Goal: Task Accomplishment & Management: Manage account settings

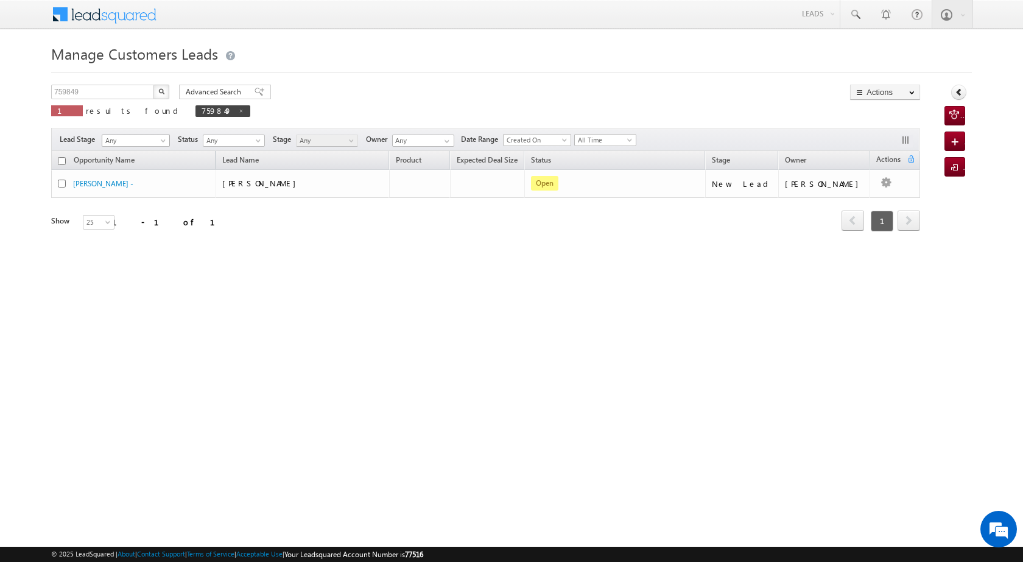
click at [133, 138] on span "Any" at bounding box center [133, 140] width 63 height 11
click at [116, 135] on span "Any" at bounding box center [133, 140] width 63 height 11
click at [93, 89] on input "759849" at bounding box center [103, 92] width 104 height 15
drag, startPoint x: 68, startPoint y: 89, endPoint x: 48, endPoint y: 91, distance: 20.2
click at [48, 91] on body "Menu [PERSON_NAME] [PERSON_NAME] a2@ks erve." at bounding box center [511, 172] width 1023 height 345
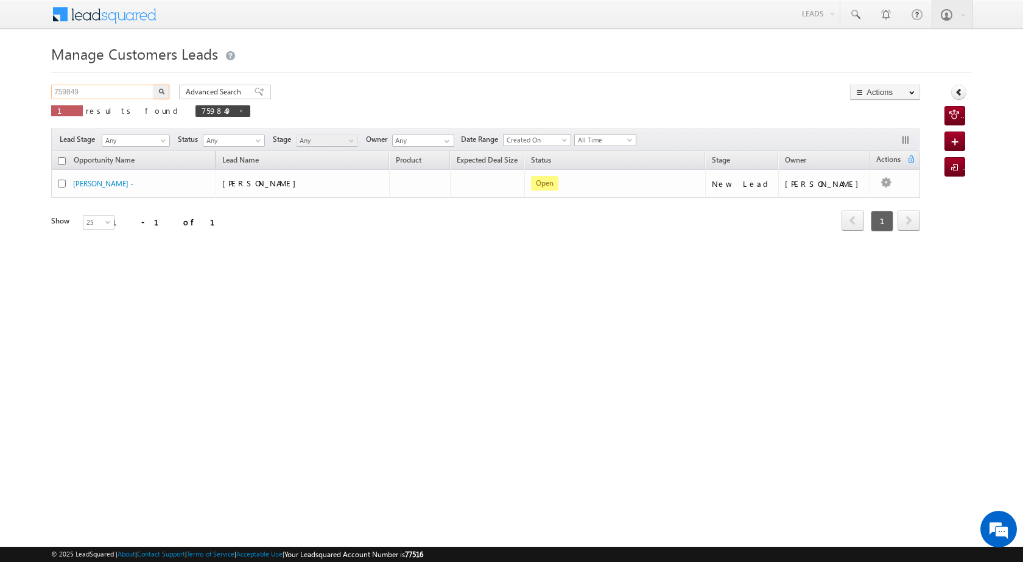
paste input "936"
type input "759936"
click at [156, 90] on button "button" at bounding box center [161, 92] width 16 height 15
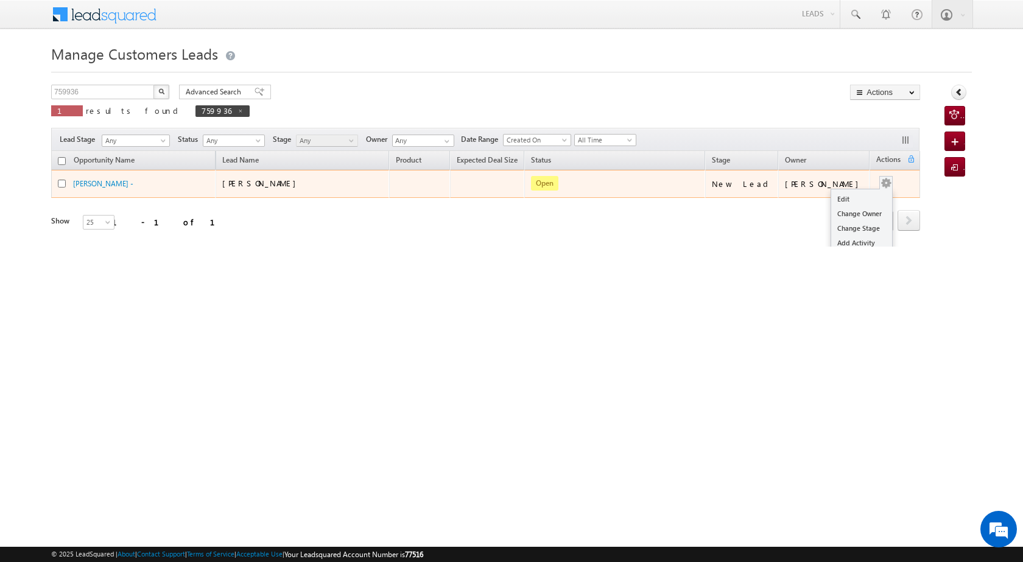
click at [882, 182] on button "button" at bounding box center [885, 183] width 12 height 12
click at [848, 197] on link "Edit" at bounding box center [861, 199] width 61 height 15
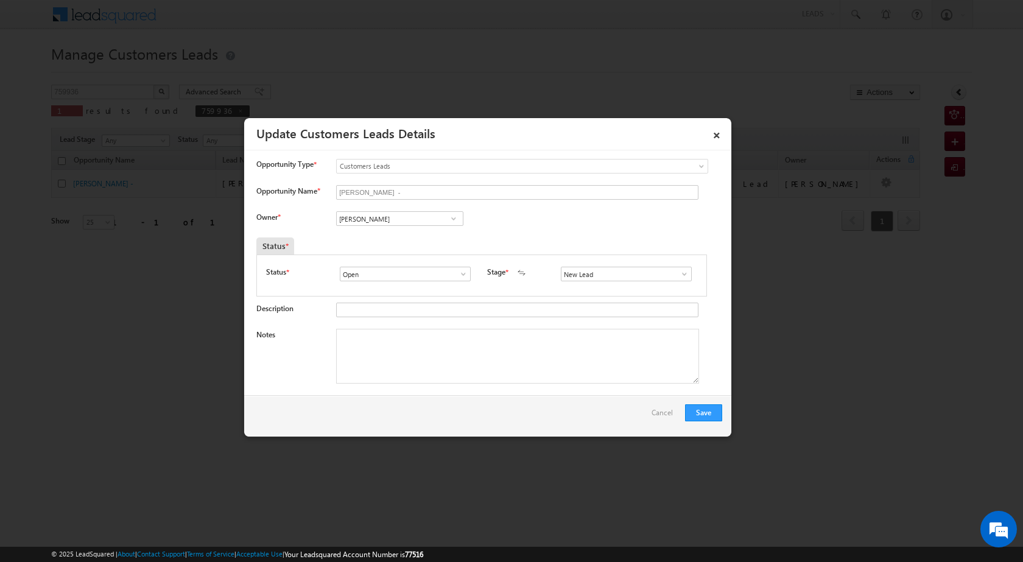
click at [453, 214] on span at bounding box center [453, 219] width 12 height 10
click at [450, 262] on link "[PERSON_NAME] [PERSON_NAME][EMAIL_ADDRESS][DOMAIN_NAME]" at bounding box center [399, 259] width 127 height 23
type input "[PERSON_NAME]"
click at [680, 276] on span at bounding box center [684, 274] width 12 height 10
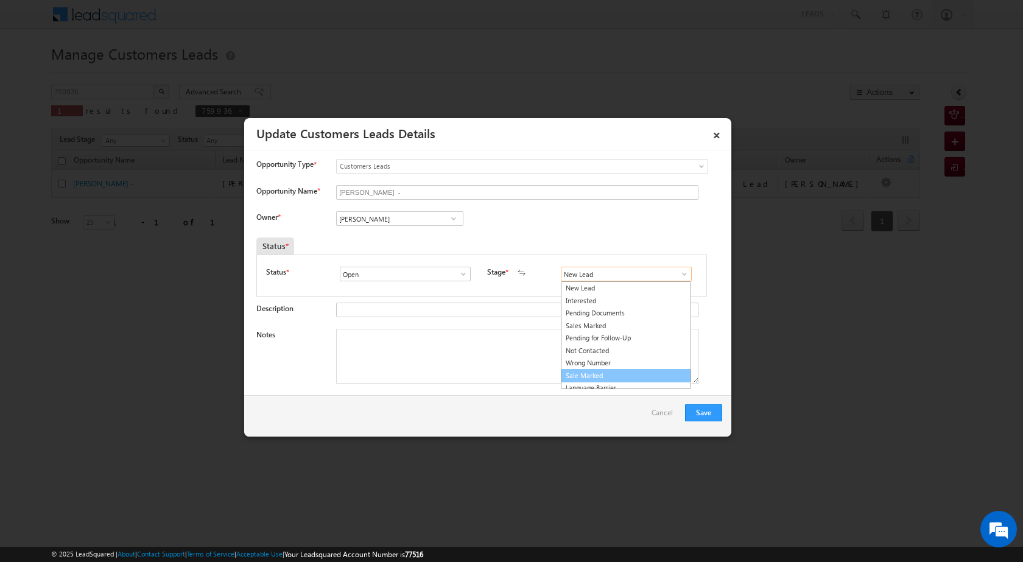
click at [615, 371] on link "Sale Marked" at bounding box center [626, 376] width 130 height 14
type input "Sale Marked"
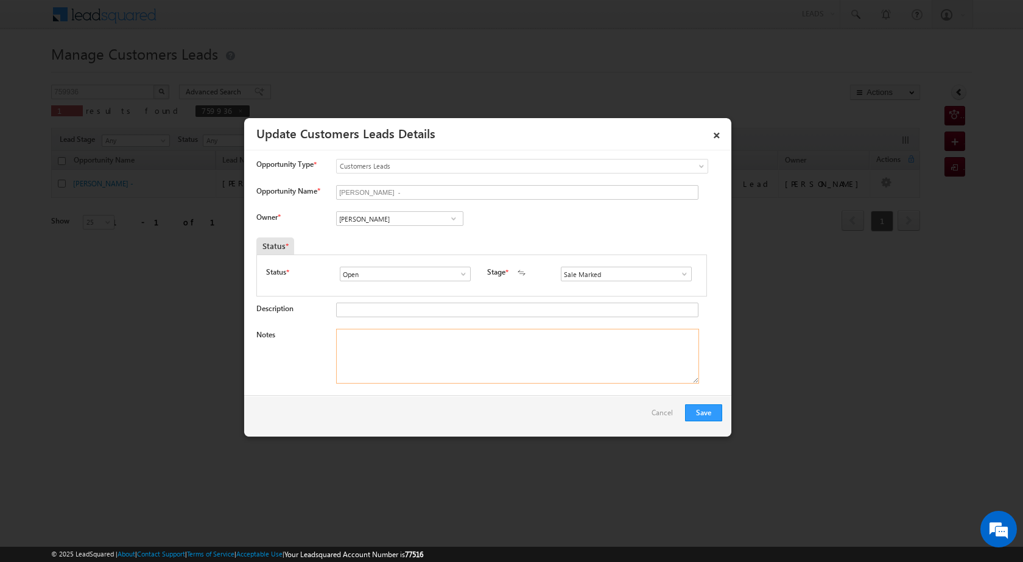
click at [440, 345] on textarea "Notes" at bounding box center [517, 356] width 363 height 55
paste textarea "759936"
click at [427, 352] on textarea "759936" at bounding box center [517, 356] width 363 height 55
paste textarea "plot registry pv vailue 10 lac [PERSON_NAME] 9839501243 unique id 759936 VB_Int…"
type textarea "759936 plot registry pv vailue 10 lac [PERSON_NAME] 9839501243 unique id 759936…"
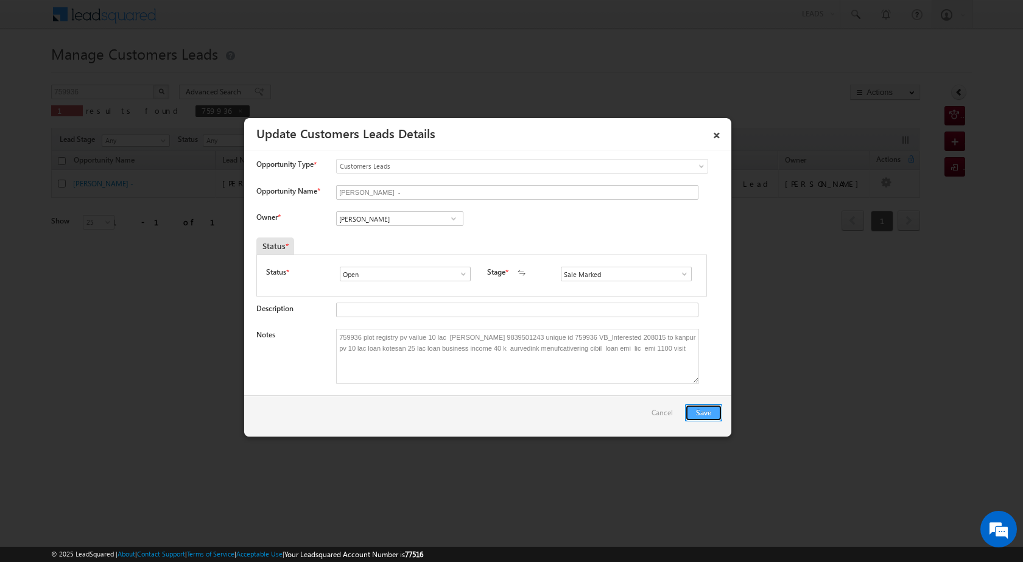
click at [704, 409] on button "Save" at bounding box center [703, 412] width 37 height 17
